Goal: Communication & Community: Ask a question

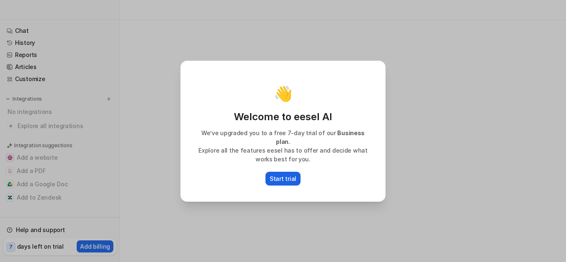
click at [288, 172] on button "Start trial" at bounding box center [282, 179] width 35 height 14
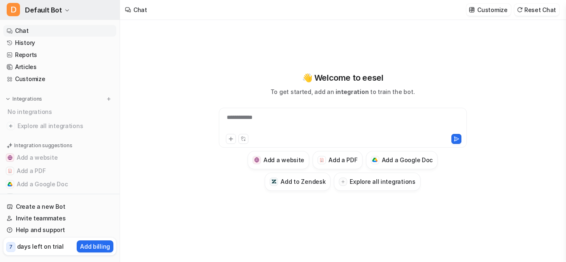
type textarea "**********"
